Goal: Obtain resource: Download file/media

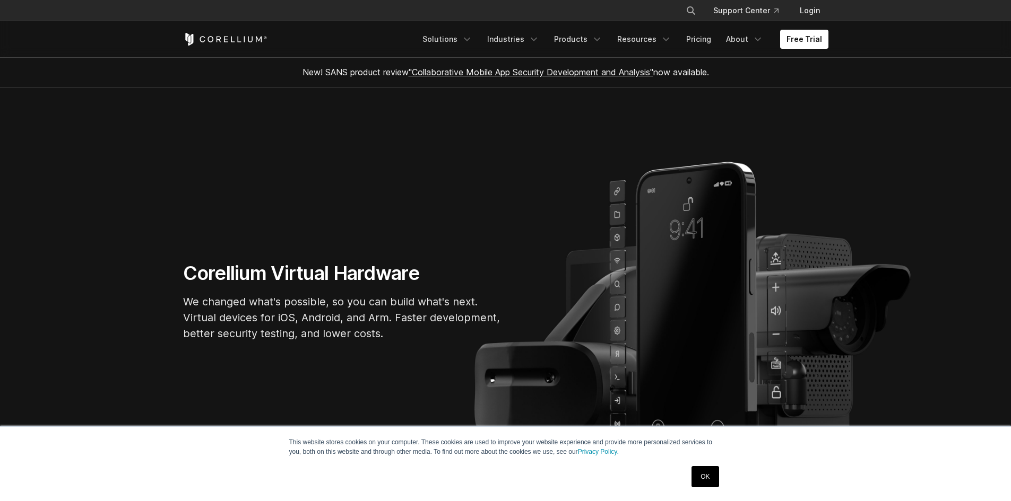
click at [706, 474] on link "OK" at bounding box center [704, 476] width 27 height 21
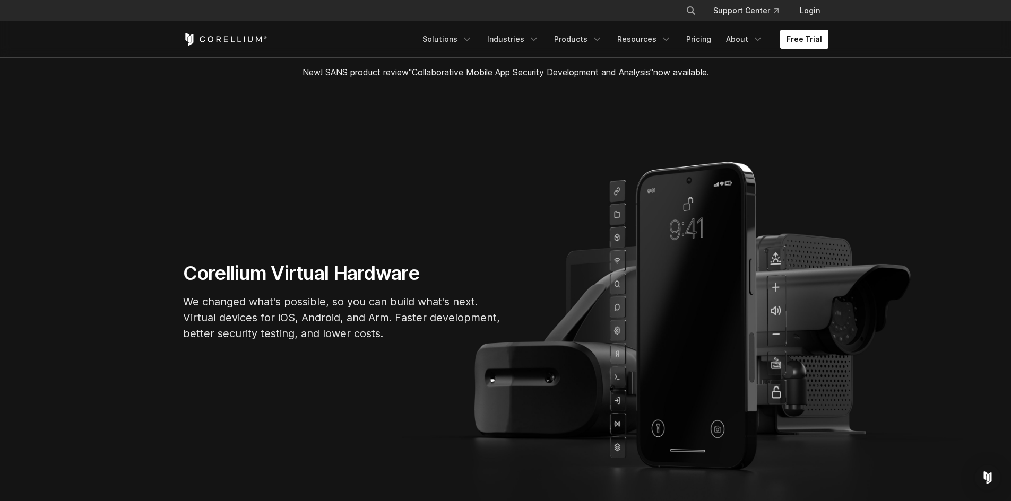
click at [803, 36] on link "Free Trial" at bounding box center [804, 39] width 48 height 19
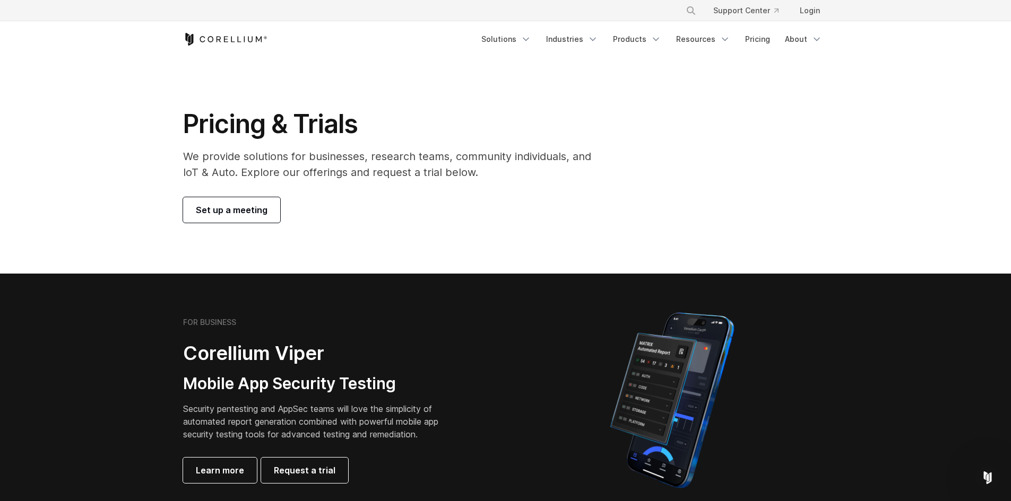
drag, startPoint x: 398, startPoint y: 284, endPoint x: 420, endPoint y: -46, distance: 331.3
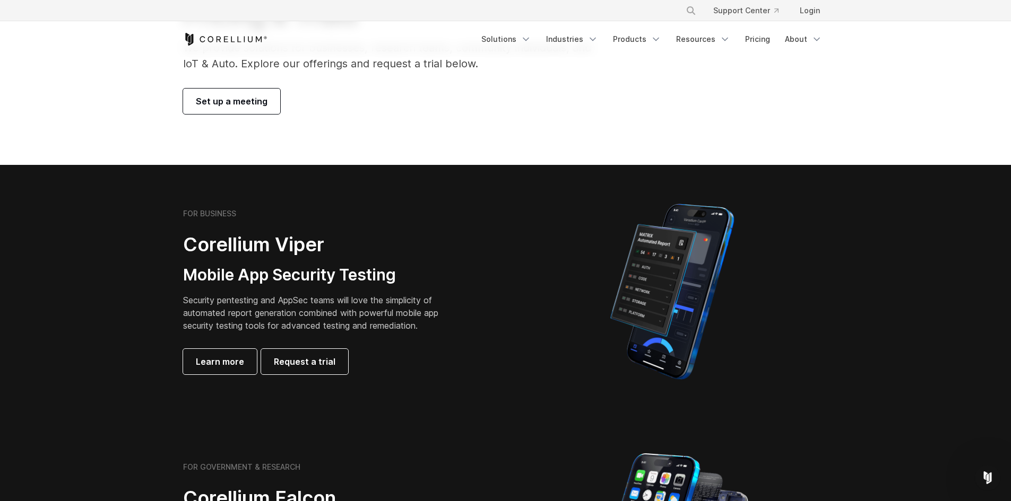
scroll to position [265, 0]
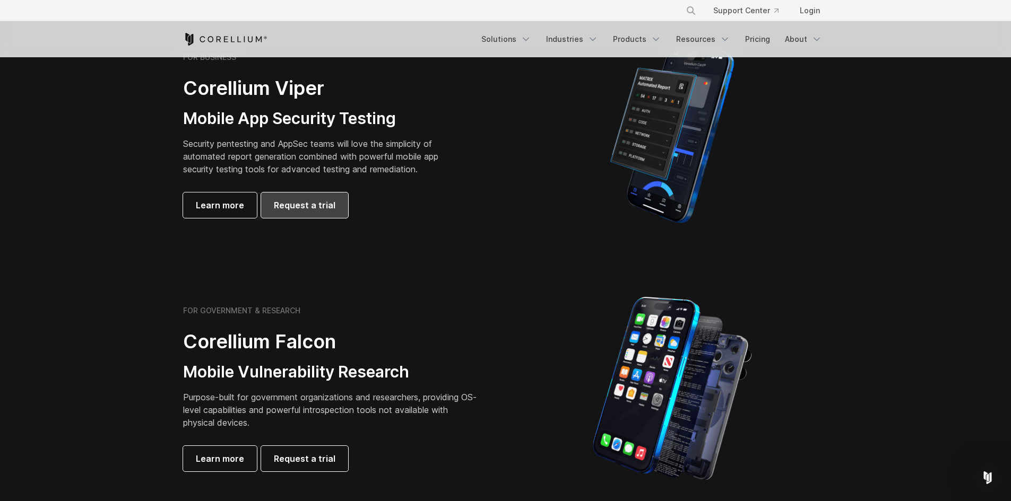
click at [319, 206] on span "Request a trial" at bounding box center [305, 205] width 62 height 13
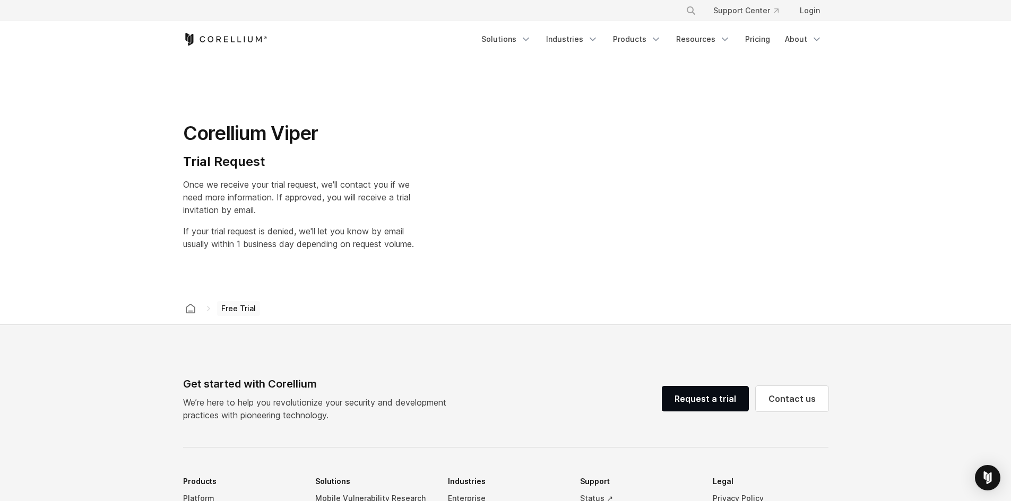
select select "**"
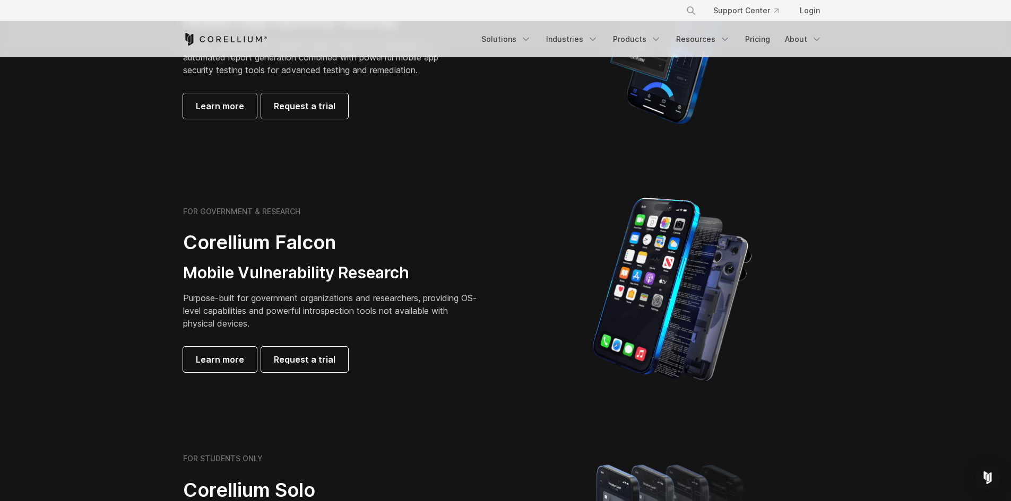
scroll to position [371, 0]
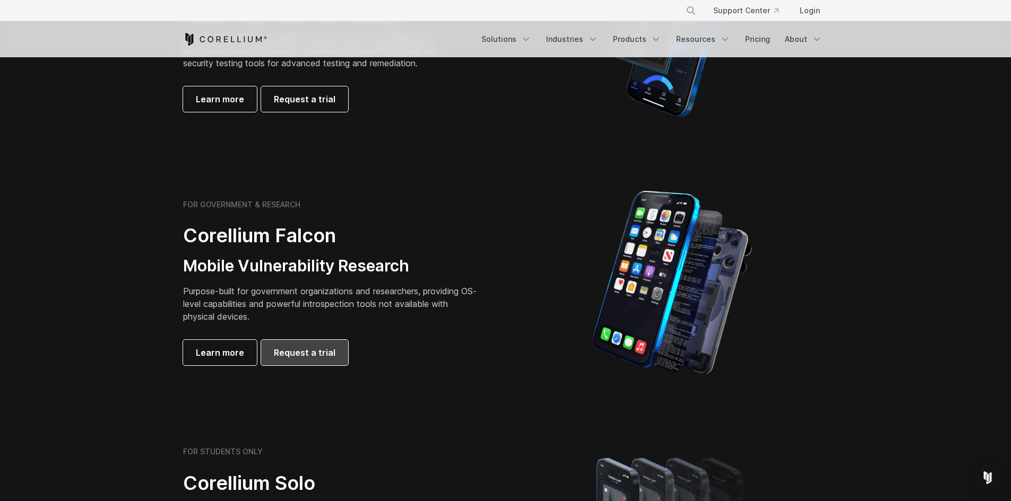
click at [305, 357] on span "Request a trial" at bounding box center [305, 352] width 62 height 13
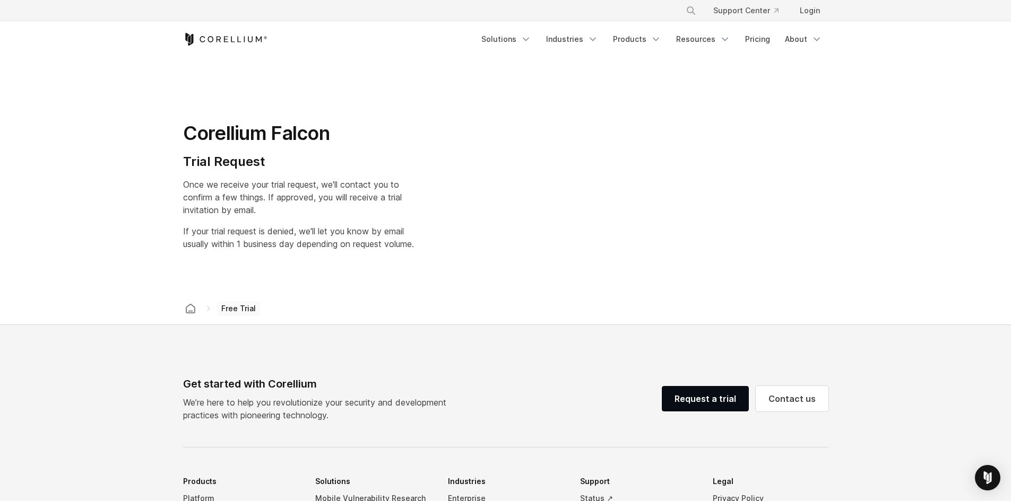
select select "**"
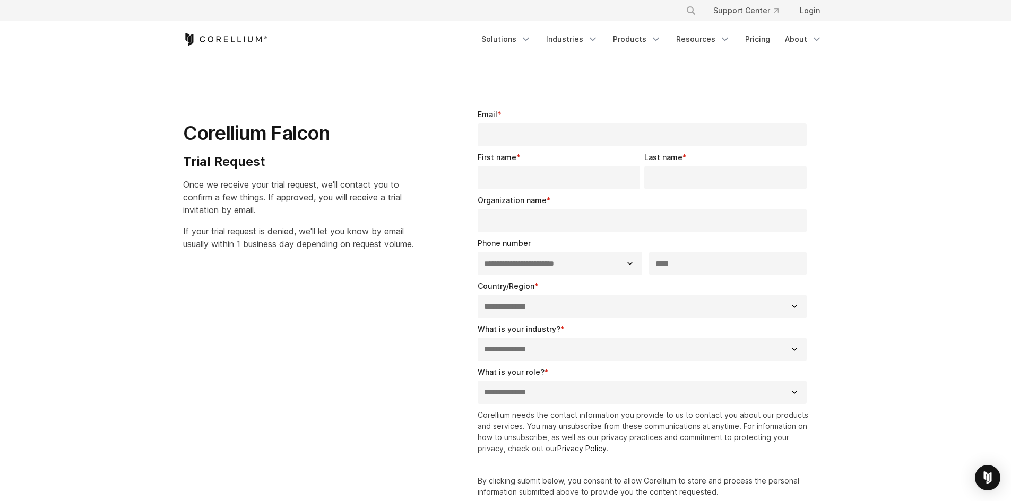
drag, startPoint x: 591, startPoint y: 424, endPoint x: 596, endPoint y: 152, distance: 272.3
click at [515, 38] on link "Solutions" at bounding box center [506, 39] width 63 height 19
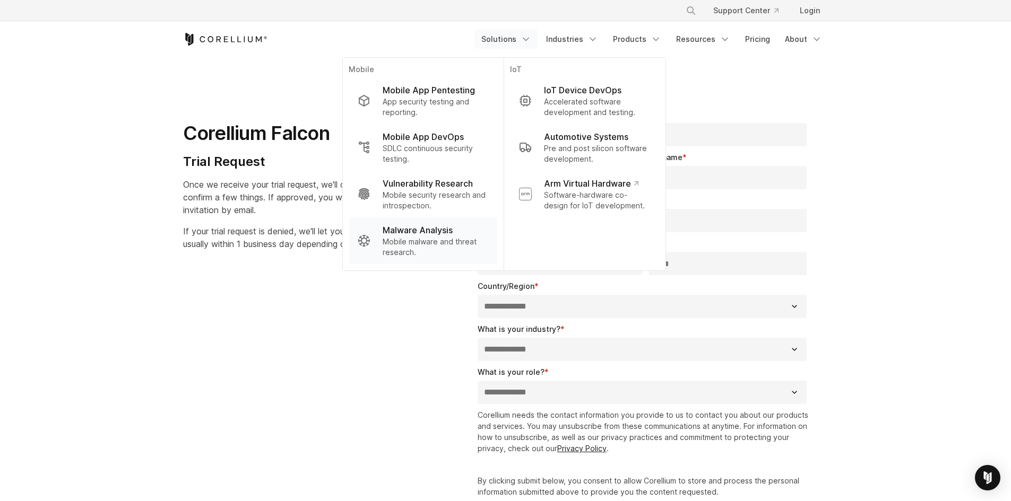
click at [438, 238] on p "Mobile malware and threat research." at bounding box center [436, 247] width 106 height 21
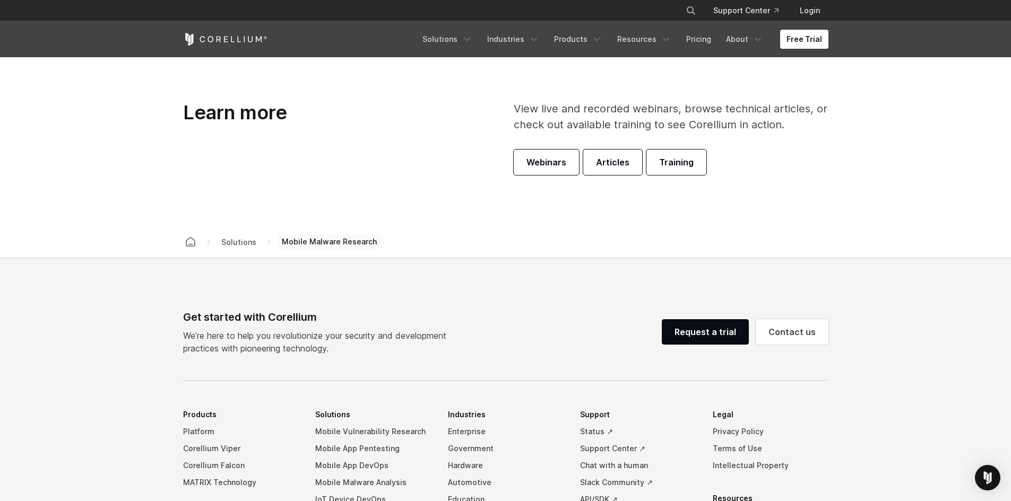
scroll to position [2737, 0]
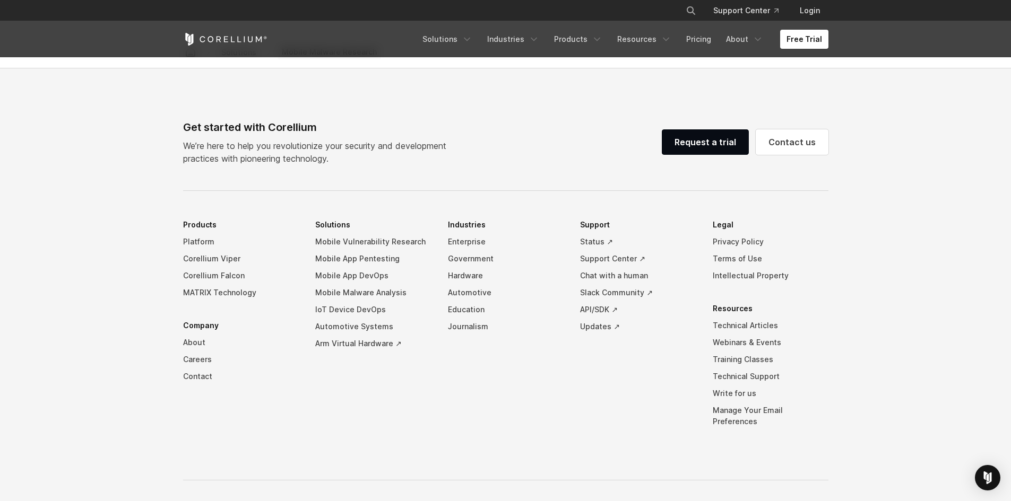
drag, startPoint x: 288, startPoint y: 350, endPoint x: 325, endPoint y: 36, distance: 316.8
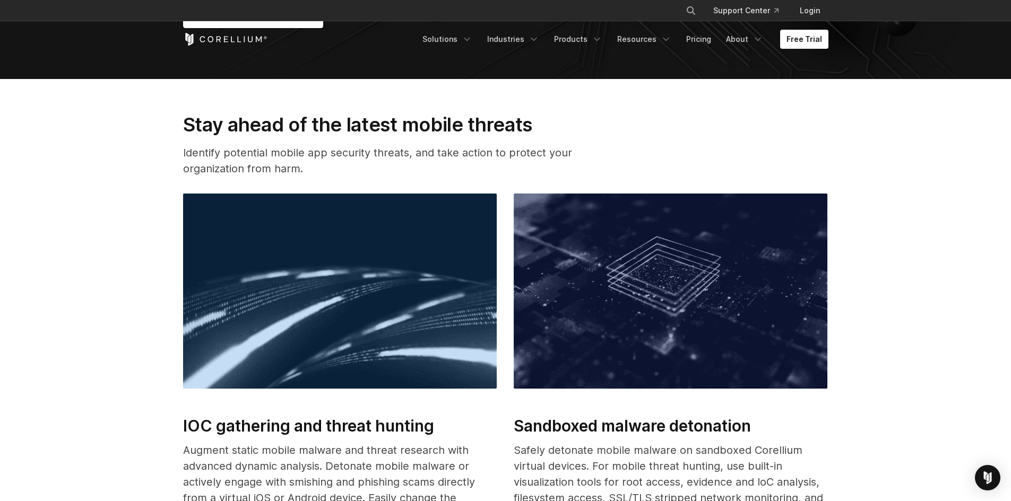
scroll to position [0, 0]
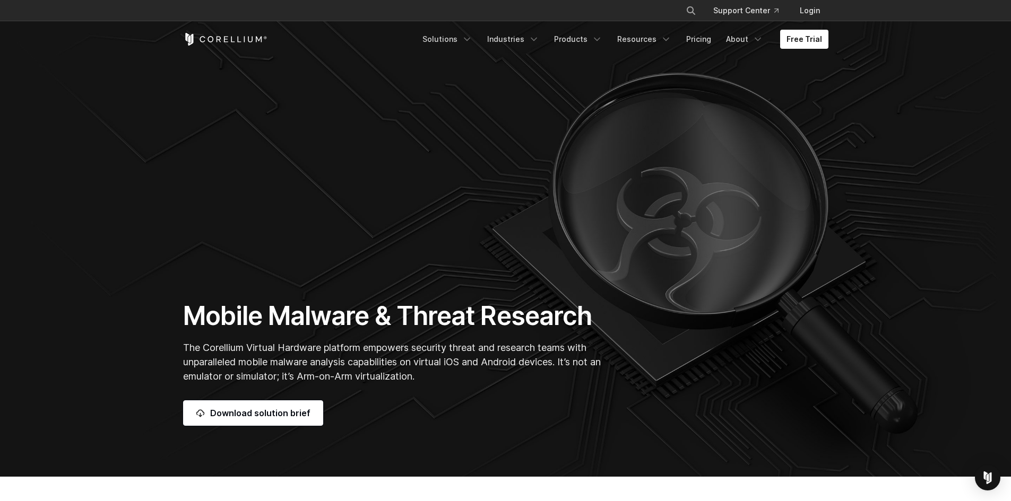
drag, startPoint x: 106, startPoint y: 349, endPoint x: 196, endPoint y: 58, distance: 304.4
click at [239, 414] on link "Download solution brief" at bounding box center [253, 413] width 140 height 25
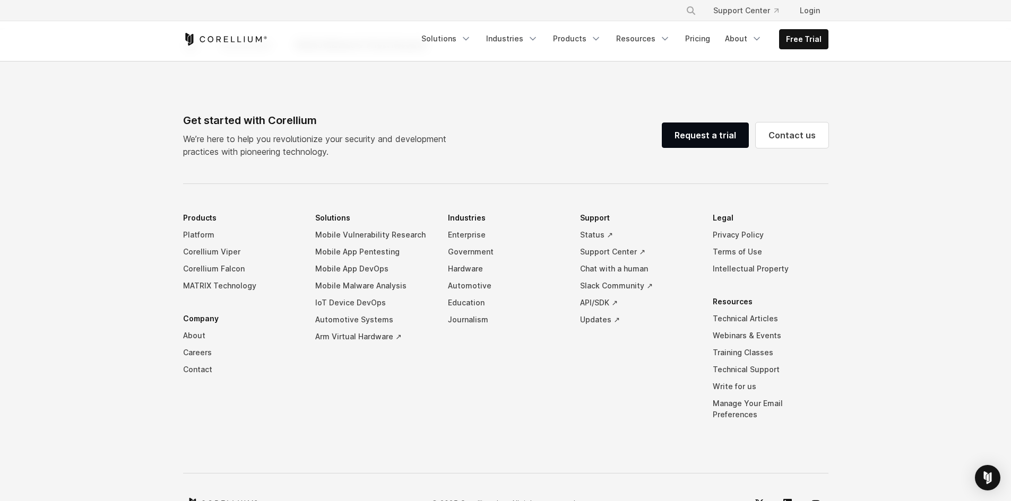
scroll to position [796, 0]
